Goal: Information Seeking & Learning: Check status

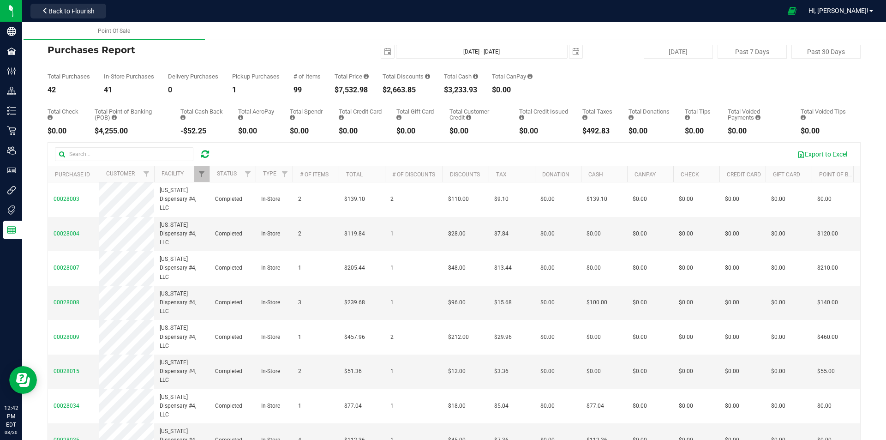
click at [200, 155] on div at bounding box center [205, 154] width 14 height 11
click at [204, 156] on icon at bounding box center [205, 154] width 8 height 9
click at [199, 172] on span "Filter" at bounding box center [201, 173] width 7 height 7
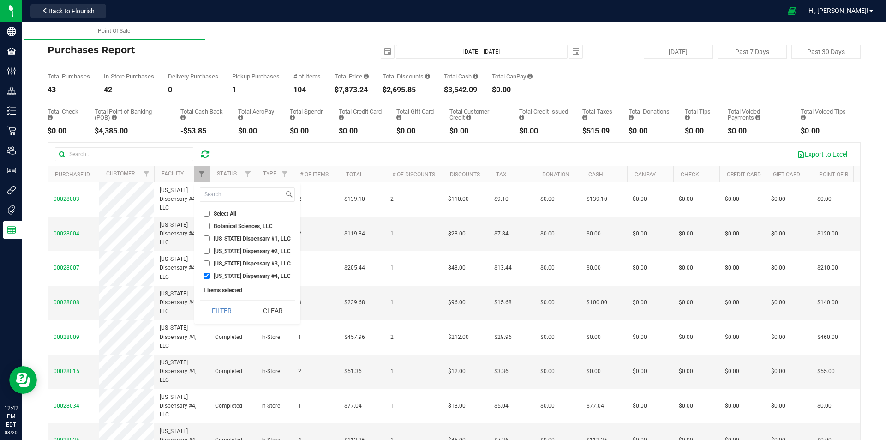
drag, startPoint x: 224, startPoint y: 264, endPoint x: 223, endPoint y: 270, distance: 6.5
click at [224, 264] on span "[US_STATE] Dispensary #3, LLC" at bounding box center [252, 264] width 77 height 6
click at [210, 264] on input "[US_STATE] Dispensary #3, LLC" at bounding box center [207, 263] width 6 height 6
checkbox input "true"
click at [222, 277] on span "[US_STATE] Dispensary #4, LLC" at bounding box center [252, 276] width 77 height 6
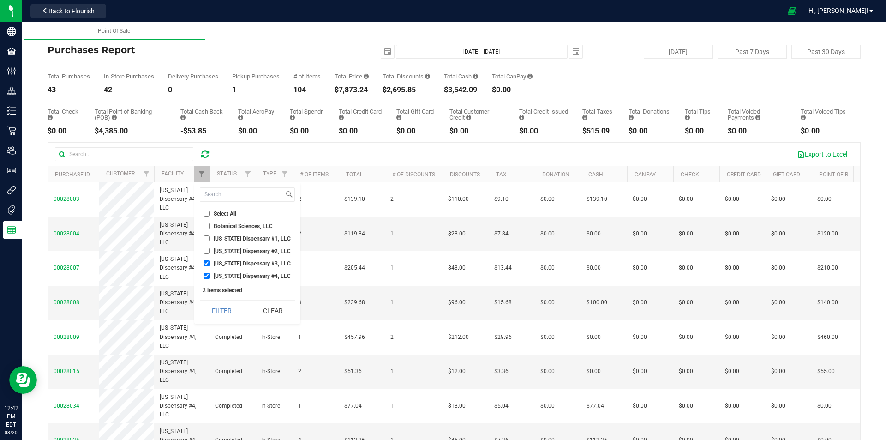
click at [210, 277] on input "[US_STATE] Dispensary #4, LLC" at bounding box center [207, 276] width 6 height 6
checkbox input "false"
click at [222, 310] on button "Filter" at bounding box center [222, 310] width 44 height 20
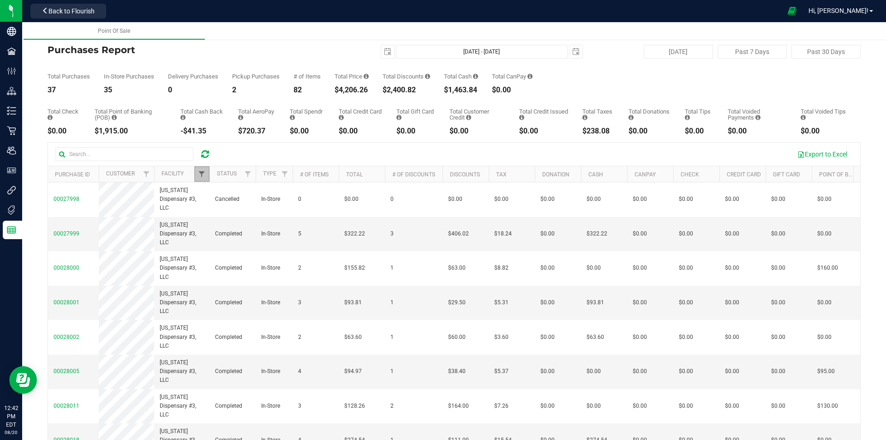
click at [204, 178] on span "Filter" at bounding box center [201, 173] width 7 height 7
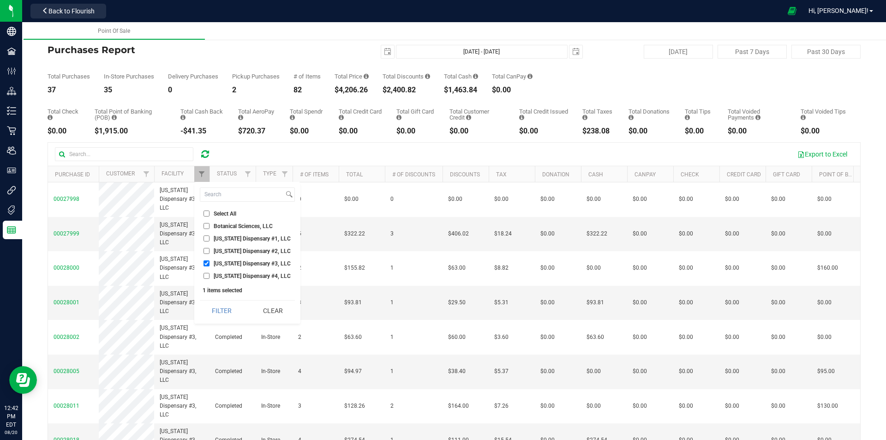
click at [222, 249] on span "[US_STATE] Dispensary #2, LLC" at bounding box center [252, 251] width 77 height 6
click at [210, 249] on input "[US_STATE] Dispensary #2, LLC" at bounding box center [207, 251] width 6 height 6
checkbox input "true"
click at [224, 262] on span "[US_STATE] Dispensary #3, LLC" at bounding box center [252, 264] width 77 height 6
click at [210, 262] on input "[US_STATE] Dispensary #3, LLC" at bounding box center [207, 263] width 6 height 6
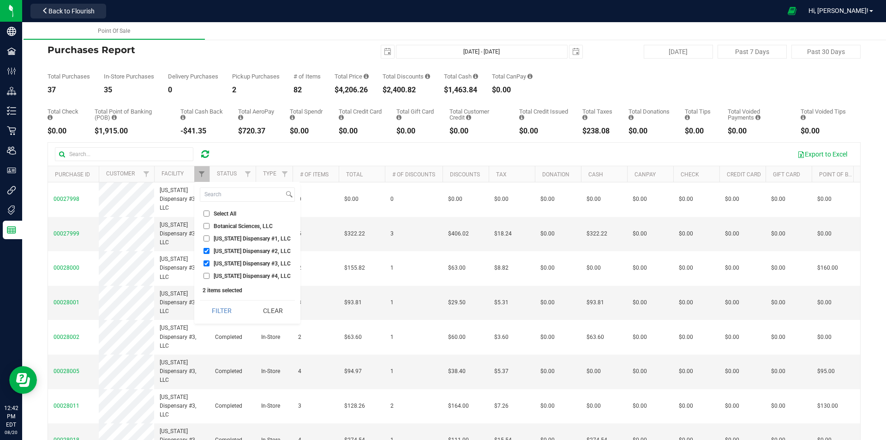
checkbox input "false"
click at [215, 305] on button "Filter" at bounding box center [222, 310] width 44 height 20
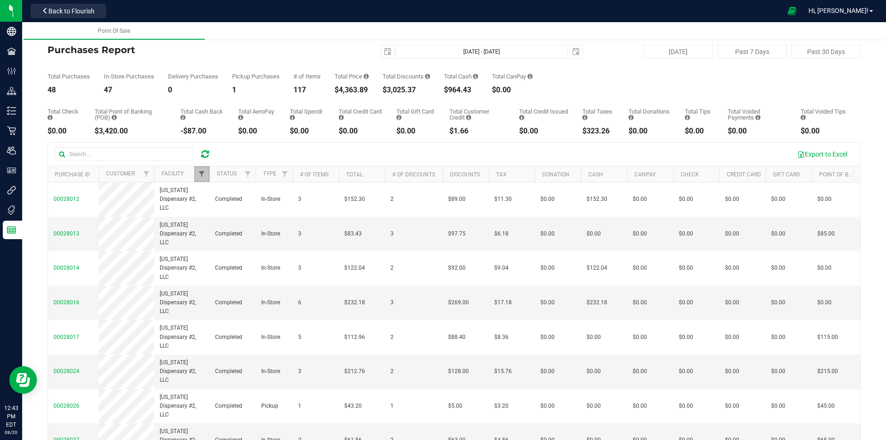
click at [200, 174] on span "Filter" at bounding box center [201, 173] width 7 height 7
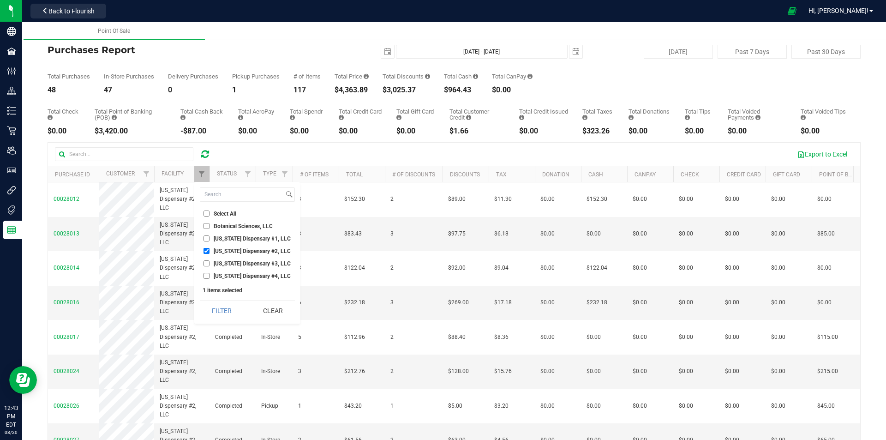
click at [212, 237] on label "[US_STATE] Dispensary #1, LLC" at bounding box center [247, 238] width 87 height 6
click at [210, 237] on input "[US_STATE] Dispensary #1, LLC" at bounding box center [207, 238] width 6 height 6
checkbox input "true"
click at [216, 248] on span "[US_STATE] Dispensary #2, LLC" at bounding box center [252, 251] width 77 height 6
click at [210, 248] on input "[US_STATE] Dispensary #2, LLC" at bounding box center [207, 251] width 6 height 6
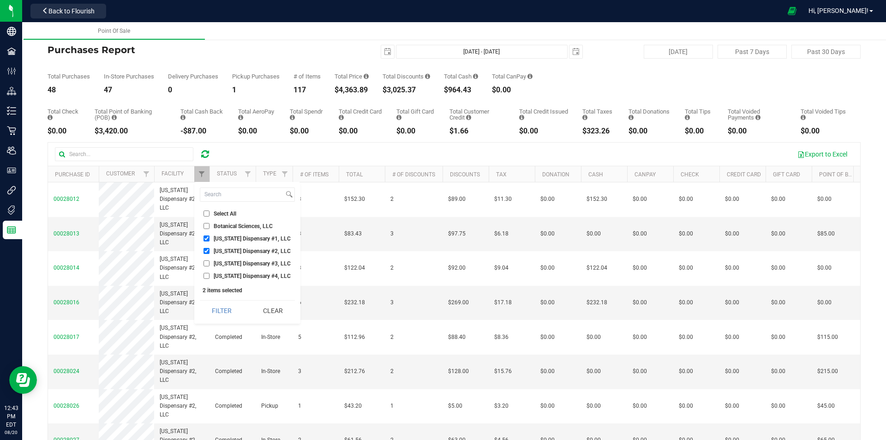
checkbox input "false"
click at [212, 313] on button "Filter" at bounding box center [222, 310] width 44 height 20
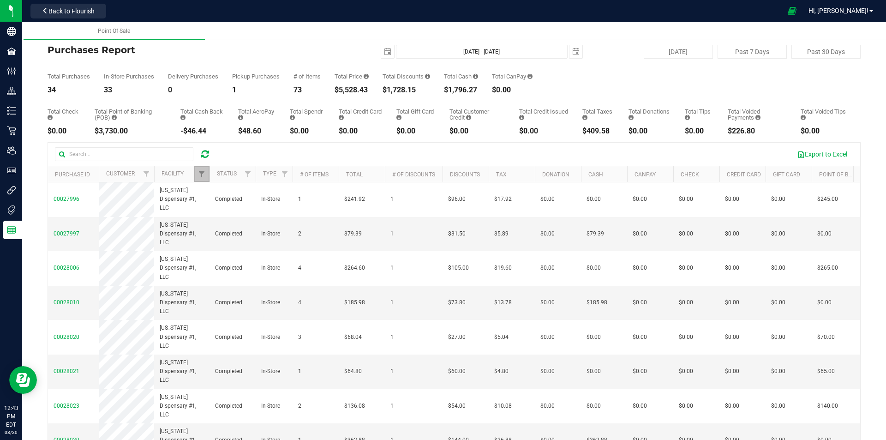
click at [199, 170] on link "Filter" at bounding box center [201, 174] width 15 height 16
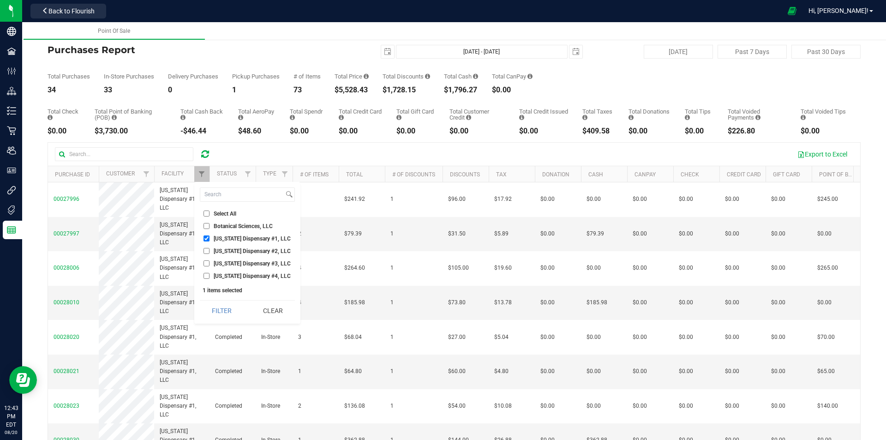
click at [234, 277] on span "[US_STATE] Dispensary #4, LLC" at bounding box center [252, 276] width 77 height 6
click at [210, 277] on input "[US_STATE] Dispensary #4, LLC" at bounding box center [207, 276] width 6 height 6
checkbox input "true"
click at [243, 239] on span "[US_STATE] Dispensary #1, LLC" at bounding box center [252, 239] width 77 height 6
click at [210, 239] on input "[US_STATE] Dispensary #1, LLC" at bounding box center [207, 238] width 6 height 6
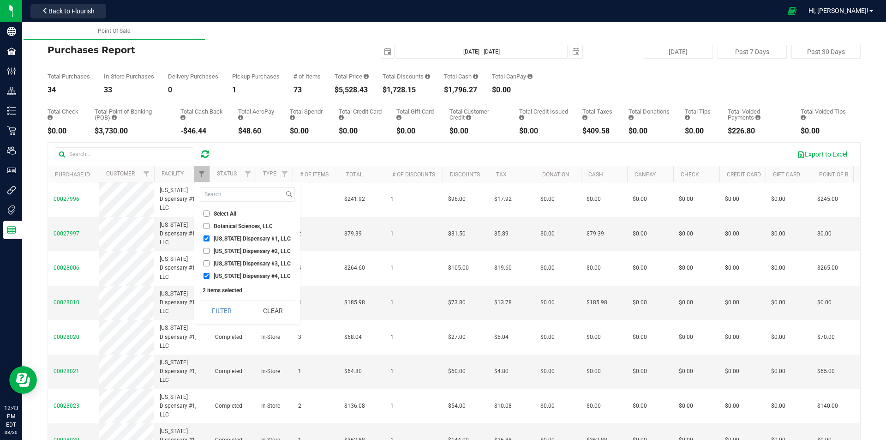
checkbox input "false"
click at [228, 313] on button "Filter" at bounding box center [222, 310] width 44 height 20
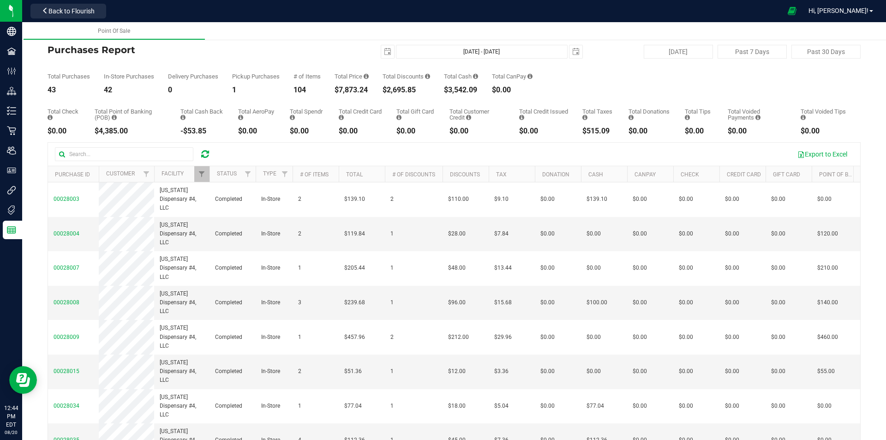
click at [199, 156] on div at bounding box center [205, 154] width 14 height 11
click at [201, 156] on div at bounding box center [205, 154] width 14 height 11
click at [208, 156] on icon at bounding box center [205, 154] width 8 height 9
